Goal: Find specific page/section: Find specific page/section

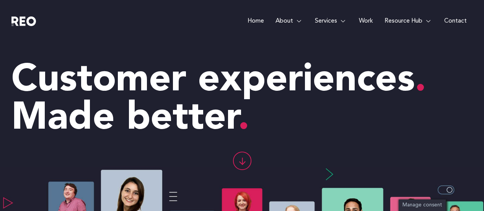
click at [364, 20] on link "Work" at bounding box center [366, 21] width 26 height 42
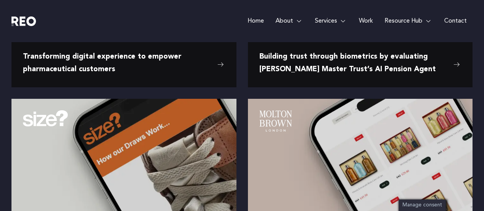
scroll to position [306, 0]
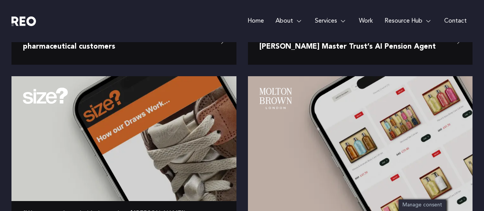
click at [129, 110] on img at bounding box center [123, 123] width 225 height 94
